Goal: Task Accomplishment & Management: Complete application form

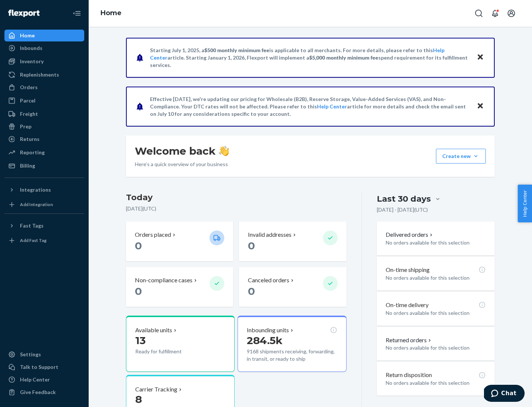
click at [476, 156] on button "Create new Create new inbound Create new order Create new product" at bounding box center [461, 156] width 50 height 15
click at [44, 48] on div "Inbounds" at bounding box center [44, 48] width 78 height 10
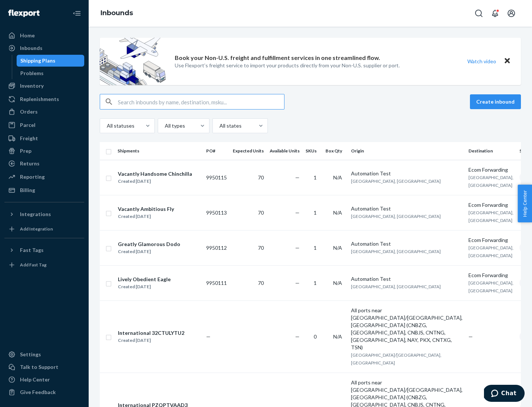
click at [497, 102] on button "Create inbound" at bounding box center [495, 101] width 51 height 15
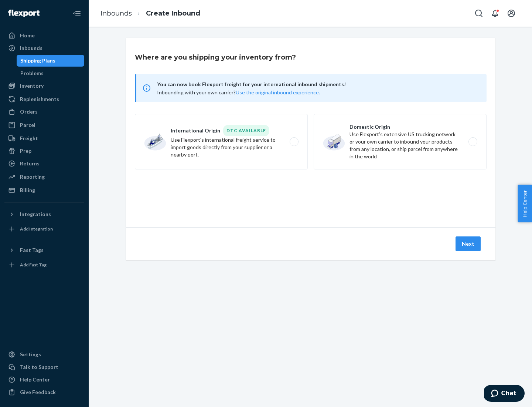
click at [400, 142] on label "Domestic Origin Use Flexport’s extensive US trucking network or your own carrie…" at bounding box center [400, 141] width 173 height 55
click at [473, 142] on input "Domestic Origin Use Flexport’s extensive US trucking network or your own carrie…" at bounding box center [475, 141] width 5 height 5
radio input "true"
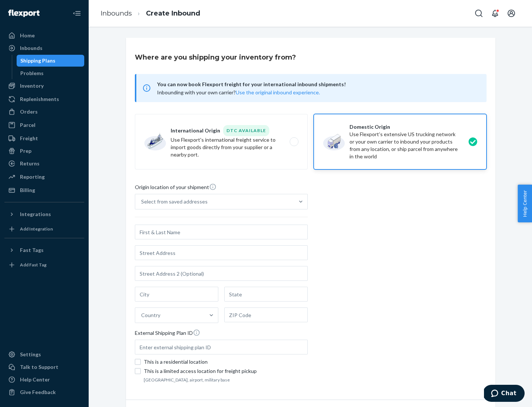
click at [173, 202] on div "Select from saved addresses" at bounding box center [174, 201] width 67 height 7
click at [142, 202] on input "Select from saved addresses" at bounding box center [141, 201] width 1 height 7
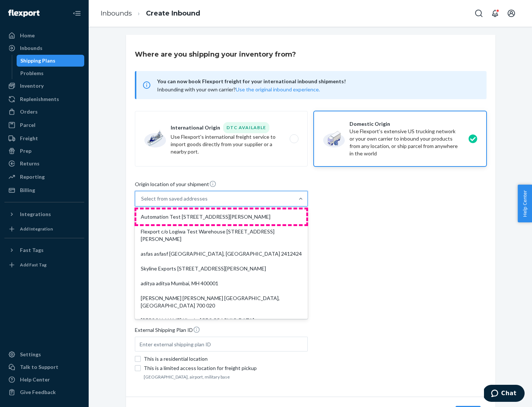
click at [221, 217] on div "Automation Test [STREET_ADDRESS][PERSON_NAME]" at bounding box center [221, 216] width 170 height 15
click at [142, 202] on input "option Automation Test [STREET_ADDRESS][PERSON_NAME]. 9 results available. Use …" at bounding box center [141, 198] width 1 height 7
type input "Automation Test"
type input "9th Floor"
type input "[GEOGRAPHIC_DATA]"
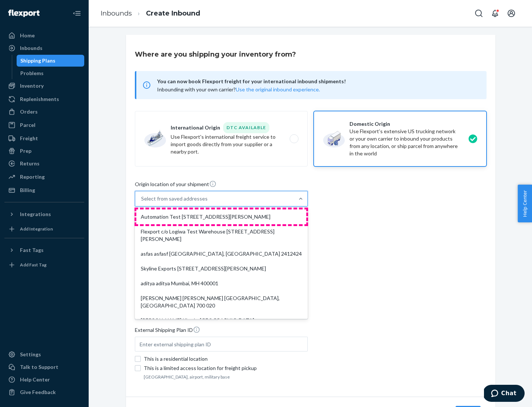
type input "CA"
type input "94104"
type input "[STREET_ADDRESS][PERSON_NAME]"
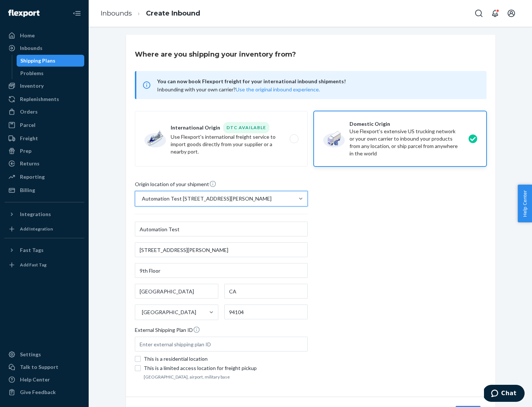
scroll to position [43, 0]
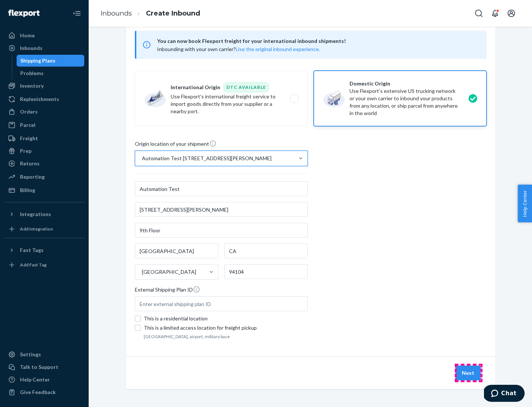
click at [469, 373] on button "Next" at bounding box center [468, 372] width 25 height 15
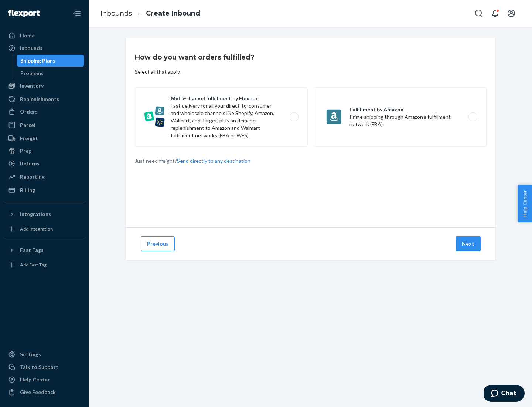
click at [221, 117] on label "Multi-channel fulfillment by Flexport Fast delivery for all your direct-to-cons…" at bounding box center [221, 116] width 173 height 59
click at [294, 117] on input "Multi-channel fulfillment by Flexport Fast delivery for all your direct-to-cons…" at bounding box center [296, 117] width 5 height 5
radio input "true"
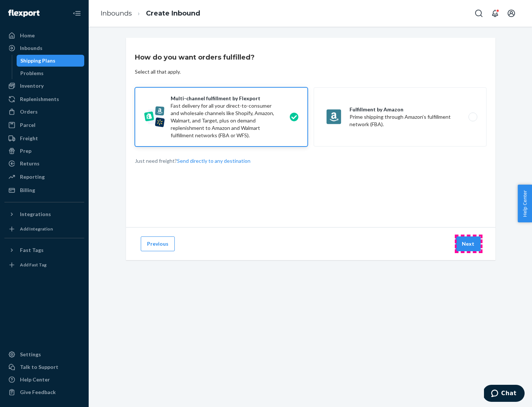
click at [469, 244] on button "Next" at bounding box center [468, 243] width 25 height 15
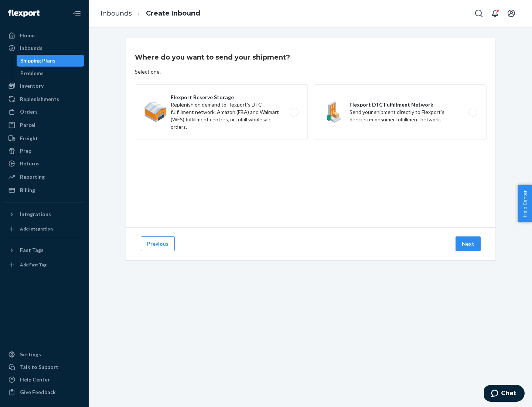
click at [400, 112] on label "Flexport DTC Fulfillment Network Send your shipment directly to Flexport's dire…" at bounding box center [400, 111] width 173 height 55
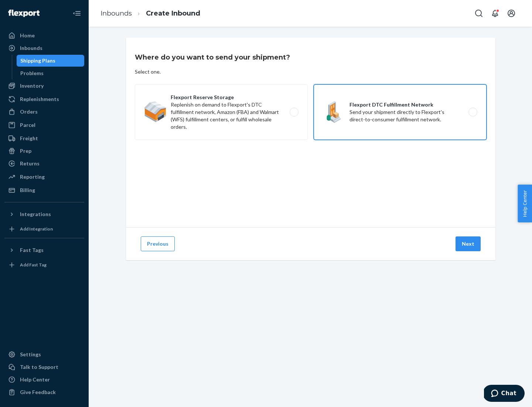
click at [473, 112] on input "Flexport DTC Fulfillment Network Send your shipment directly to Flexport's dire…" at bounding box center [475, 112] width 5 height 5
radio input "true"
click at [469, 244] on button "Next" at bounding box center [468, 243] width 25 height 15
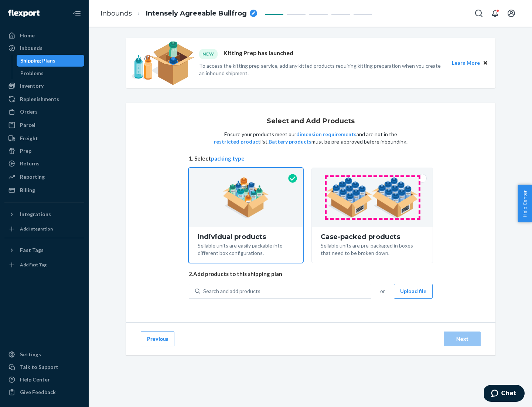
click at [373, 197] on img at bounding box center [373, 197] width 92 height 41
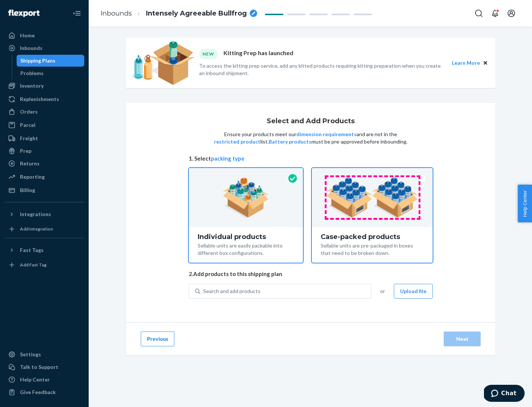
click at [373, 173] on input "Case-packed products Sellable units are pre-packaged in boxes that need to be b…" at bounding box center [372, 170] width 5 height 5
radio input "true"
radio input "false"
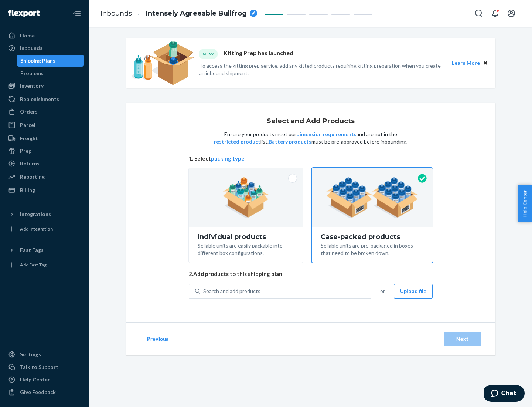
click at [286, 291] on div "Search and add products" at bounding box center [285, 290] width 171 height 13
click at [204, 291] on input "Search and add products" at bounding box center [203, 290] width 1 height 7
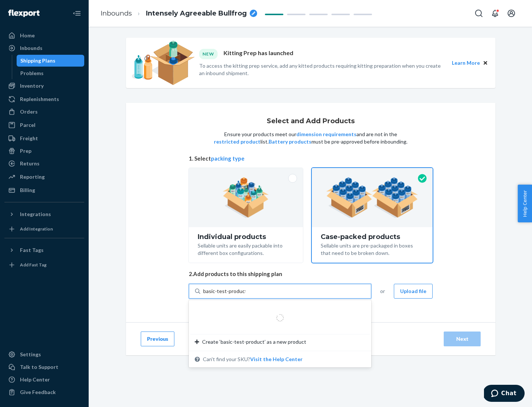
type input "basic-test-product-1"
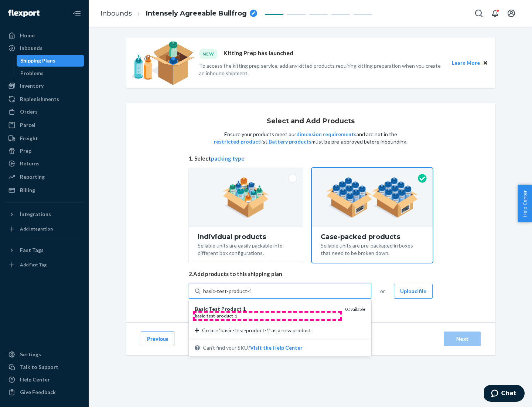
click at [267, 315] on div "basic - test - product - 1" at bounding box center [267, 315] width 145 height 6
click at [251, 295] on input "basic-test-product-1" at bounding box center [226, 290] width 47 height 7
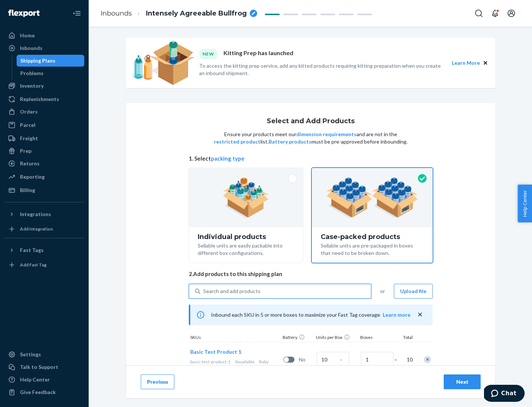
scroll to position [27, 0]
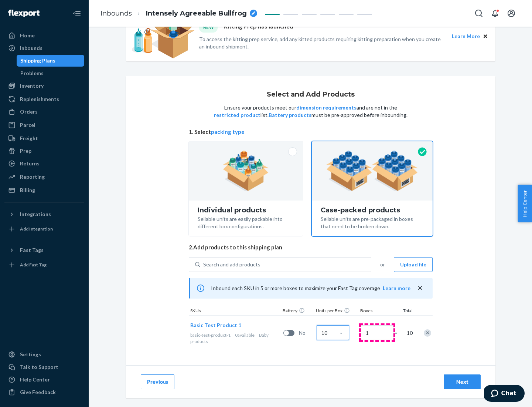
type input "10"
type input "7"
click at [463, 382] on div "Next" at bounding box center [462, 381] width 24 height 7
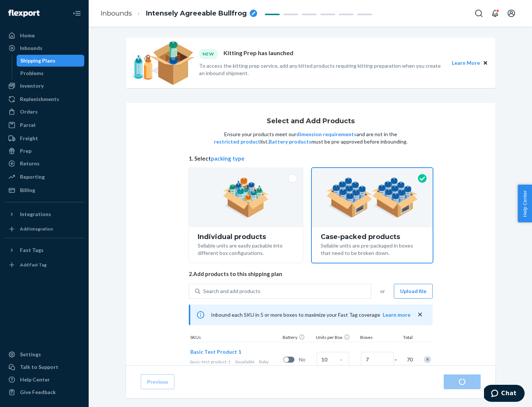
radio input "true"
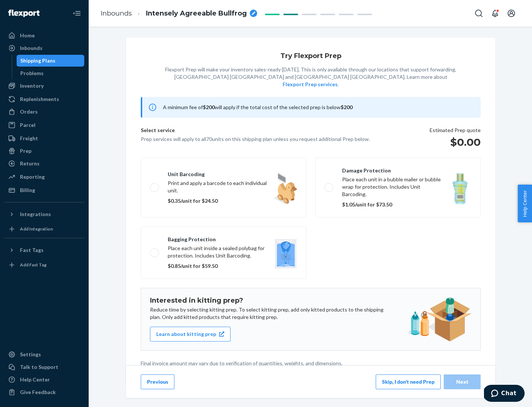
scroll to position [2, 0]
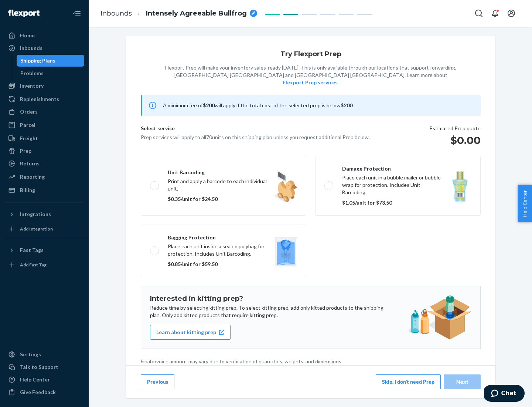
click at [224, 236] on label "Bagging protection Place each unit inside a sealed polybag for protection. Incl…" at bounding box center [224, 250] width 166 height 53
click at [155, 248] on input "Bagging protection Place each unit inside a sealed polybag for protection. Incl…" at bounding box center [152, 250] width 5 height 5
checkbox input "true"
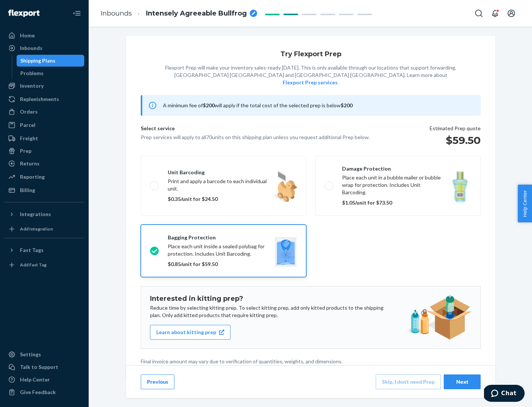
click at [463, 381] on div "Next" at bounding box center [462, 381] width 24 height 7
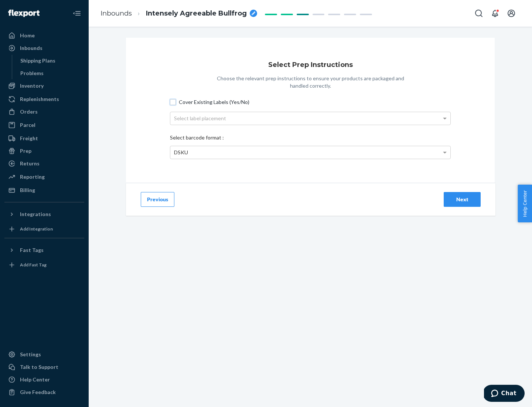
click at [173, 102] on input "Cover Existing Labels (Yes/No)" at bounding box center [173, 102] width 6 height 6
checkbox input "true"
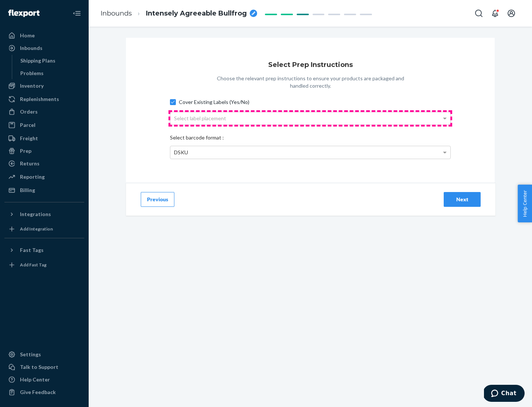
click at [311, 118] on div "Select label placement" at bounding box center [310, 118] width 280 height 13
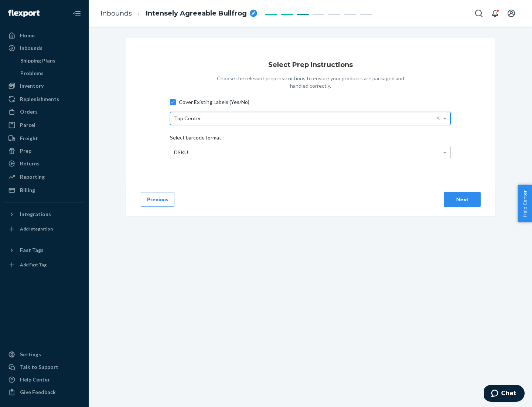
click at [311, 152] on div "DSKU" at bounding box center [310, 152] width 280 height 13
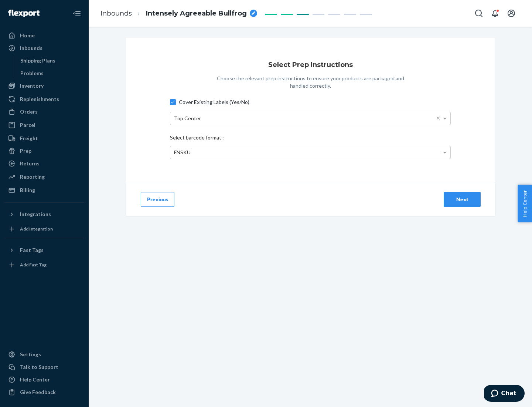
click at [463, 199] on div "Next" at bounding box center [462, 199] width 24 height 7
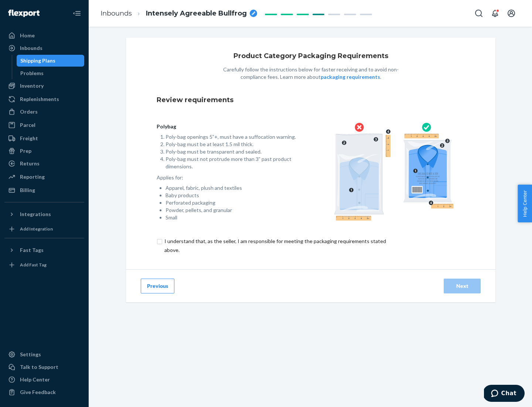
click at [275, 245] on input "checkbox" at bounding box center [280, 246] width 246 height 18
checkbox input "true"
click at [463, 285] on div "Next" at bounding box center [462, 285] width 24 height 7
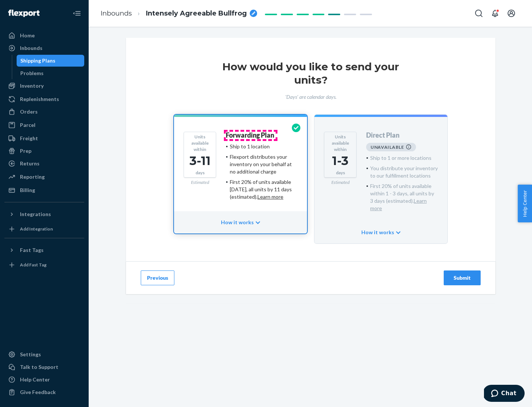
click at [251, 135] on h4 "Forwarding Plan" at bounding box center [250, 135] width 48 height 7
click at [463, 274] on div "Submit" at bounding box center [462, 277] width 24 height 7
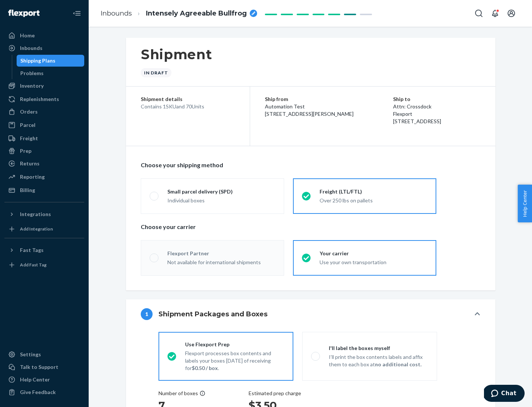
radio input "true"
radio input "false"
radio input "true"
radio input "false"
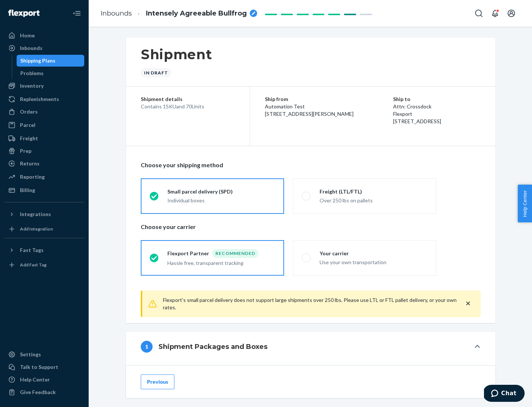
click at [365, 196] on div "Over 250 lbs on pallets" at bounding box center [374, 199] width 108 height 9
click at [307, 196] on input "Freight (LTL/FTL) Over 250 lbs on pallets" at bounding box center [304, 195] width 5 height 5
radio input "true"
radio input "false"
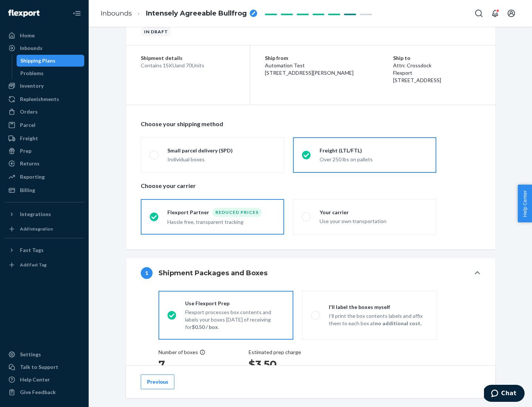
click at [365, 216] on div "Use your own transportation" at bounding box center [374, 220] width 108 height 9
click at [307, 216] on input "Your carrier Use your own transportation" at bounding box center [304, 216] width 5 height 5
radio input "true"
radio input "false"
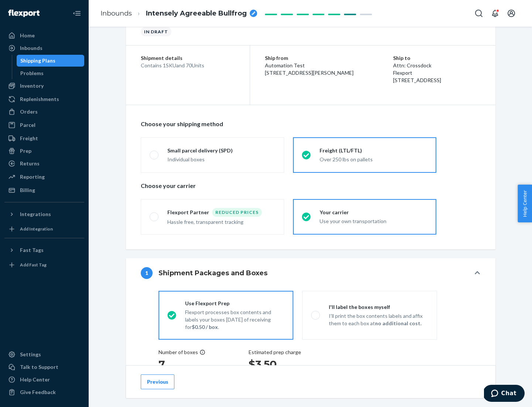
scroll to position [139, 0]
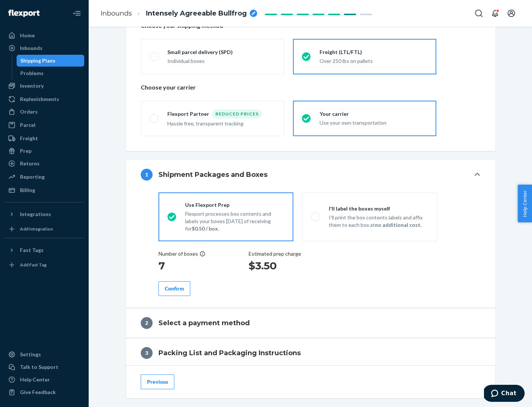
click at [370, 216] on p "I’ll print the box contents labels and affix them to each box at no additional …" at bounding box center [378, 221] width 99 height 15
click at [316, 216] on input "I'll label the boxes myself I’ll print the box contents labels and affix them t…" at bounding box center [313, 216] width 5 height 5
radio input "true"
radio input "false"
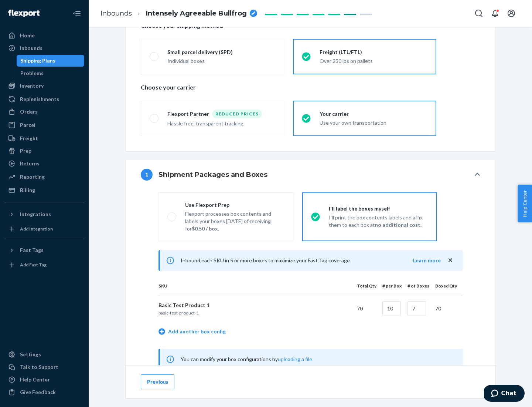
scroll to position [231, 0]
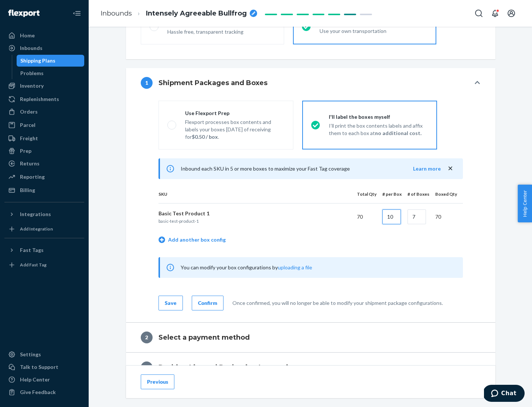
type input "10"
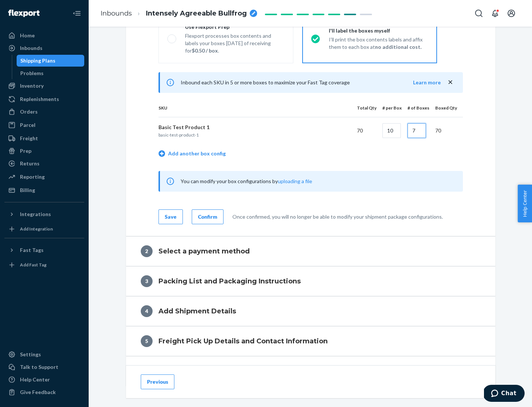
type input "7"
click at [207, 216] on div "Confirm" at bounding box center [207, 216] width 19 height 7
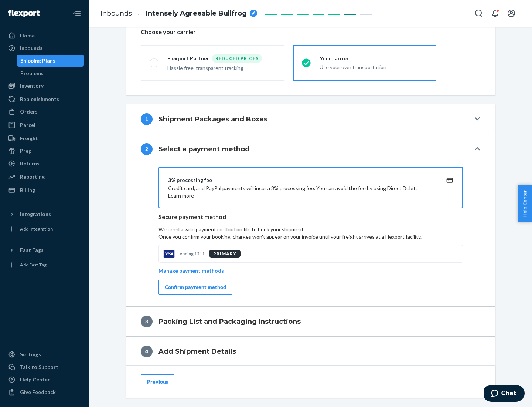
scroll to position [265, 0]
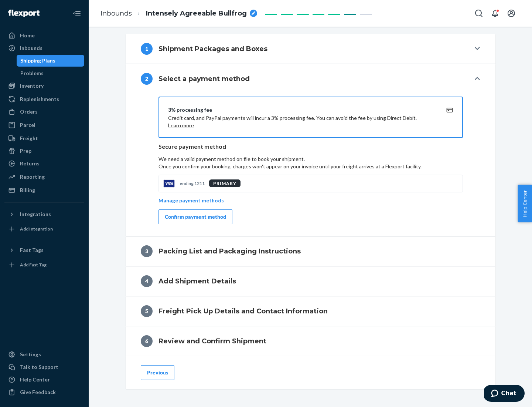
click at [195, 217] on div "Confirm payment method" at bounding box center [195, 216] width 61 height 7
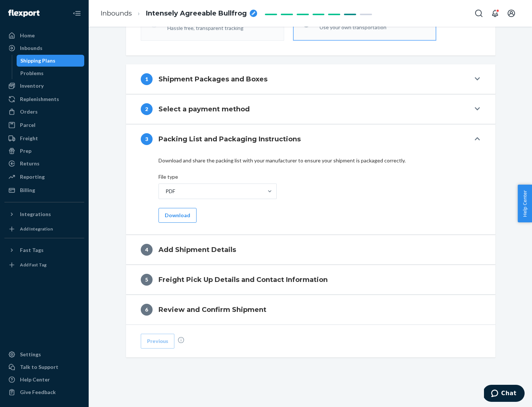
scroll to position [233, 0]
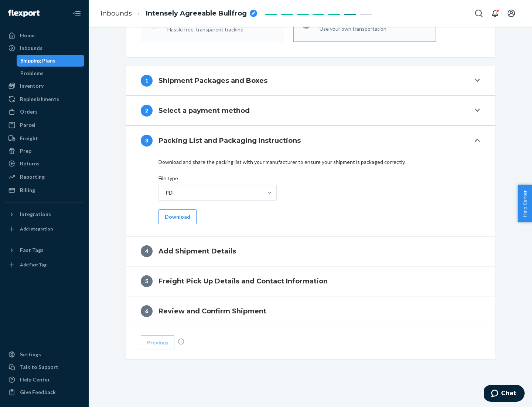
click at [177, 216] on button "Download" at bounding box center [178, 216] width 38 height 15
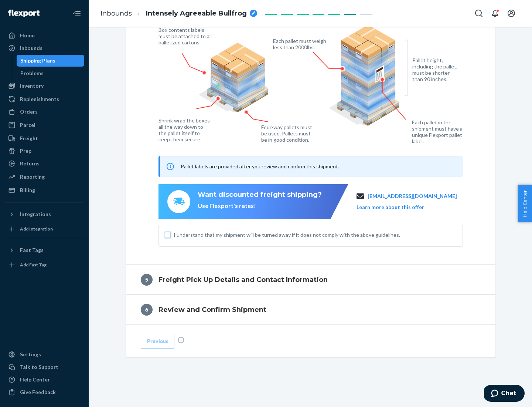
click at [168, 234] on input "I understand that my shipment will be turned away if it does not comply with th…" at bounding box center [168, 235] width 6 height 6
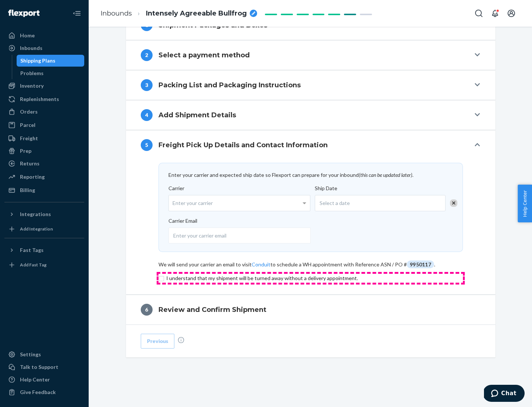
click at [311, 278] on input "checkbox" at bounding box center [311, 278] width 305 height 9
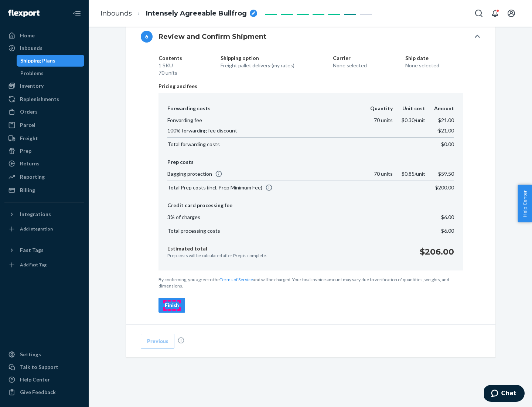
click at [172, 305] on div "Finish" at bounding box center [172, 304] width 14 height 7
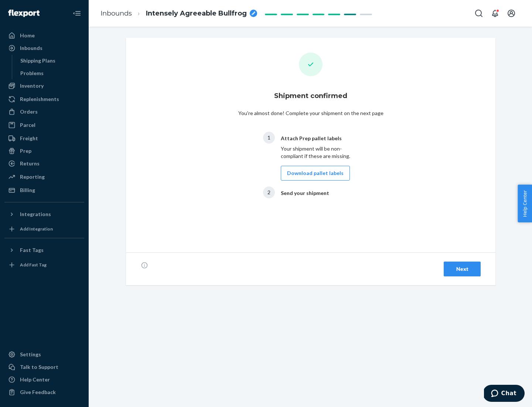
click at [314, 173] on button "Download pallet labels" at bounding box center [315, 173] width 69 height 15
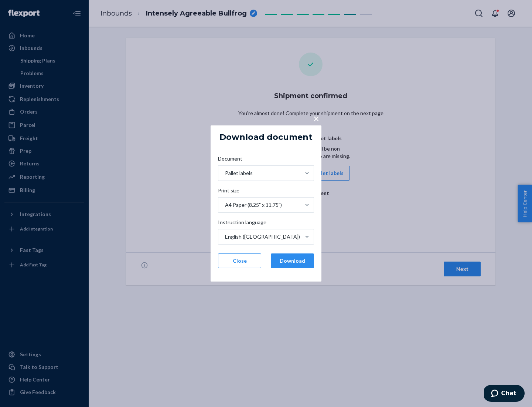
click at [292, 261] on button "Download" at bounding box center [292, 260] width 43 height 15
click at [316, 118] on span "×" at bounding box center [317, 118] width 6 height 13
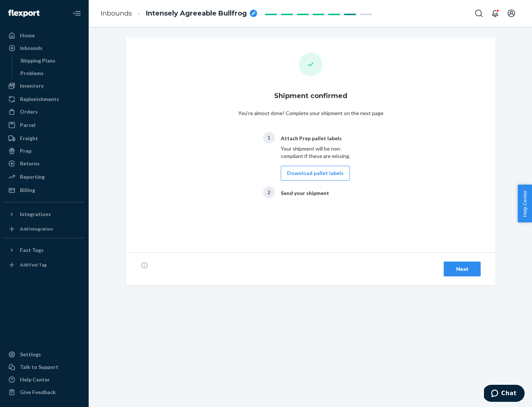
click at [463, 269] on div "Next" at bounding box center [462, 268] width 24 height 7
